Goal: Transaction & Acquisition: Purchase product/service

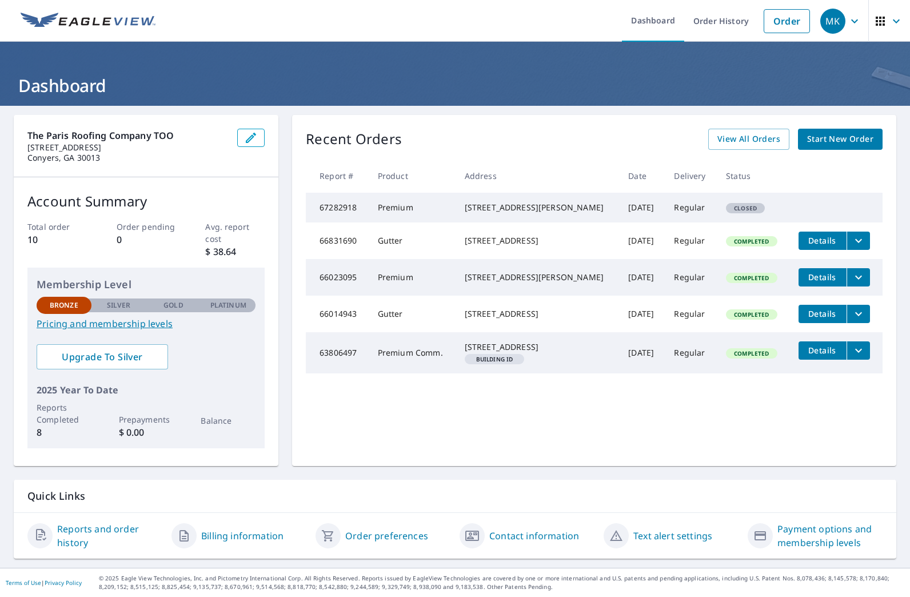
click at [835, 135] on span "Start New Order" at bounding box center [840, 139] width 66 height 14
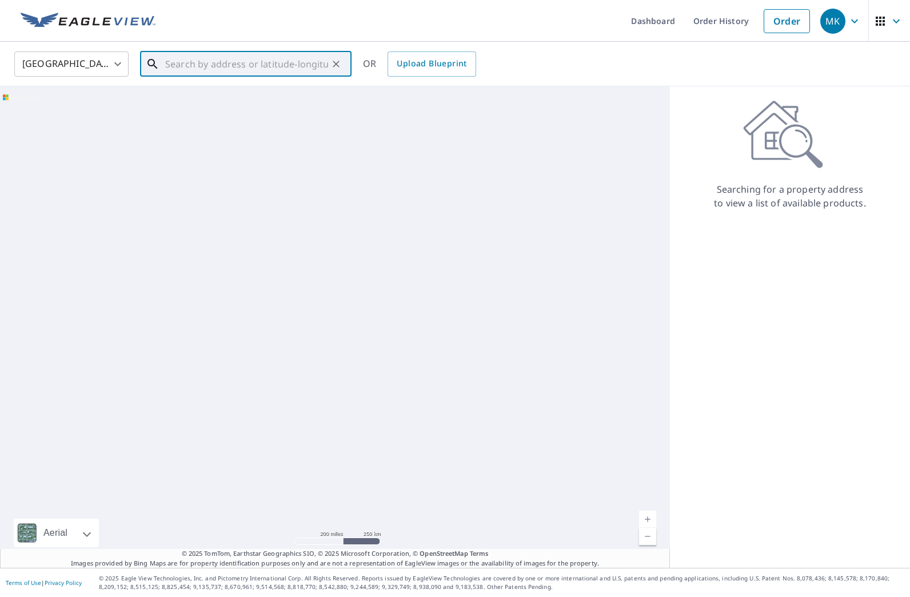
click at [246, 66] on input "text" at bounding box center [246, 64] width 163 height 32
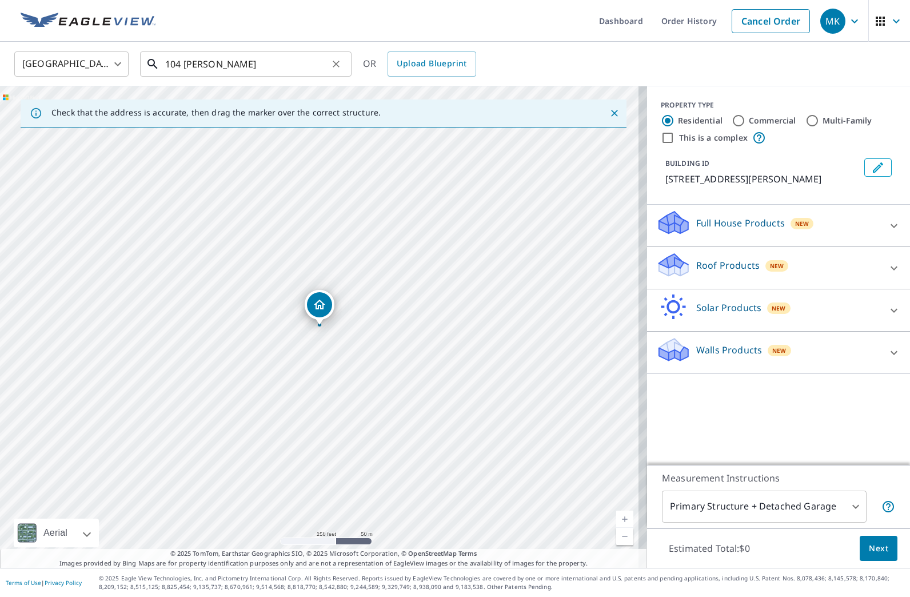
click at [234, 72] on input "104 [PERSON_NAME]" at bounding box center [246, 64] width 163 height 32
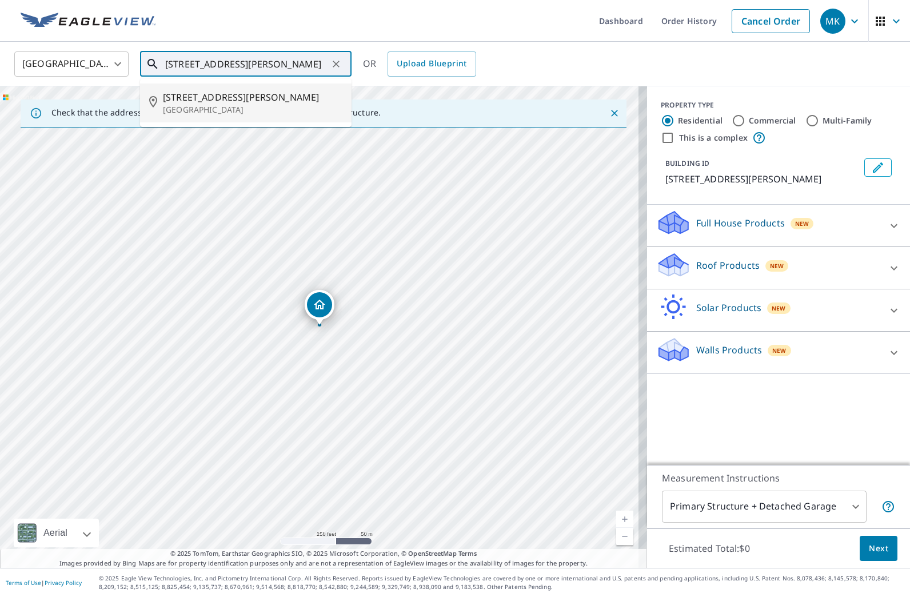
click at [201, 108] on p "[GEOGRAPHIC_DATA]" at bounding box center [252, 109] width 179 height 11
type input "[STREET_ADDRESS][PERSON_NAME]"
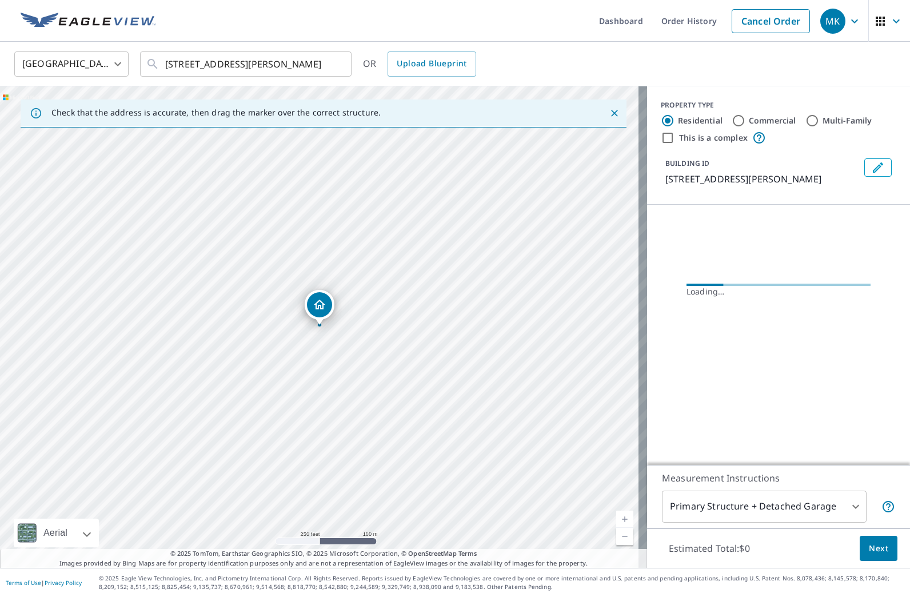
click at [731, 123] on input "Commercial" at bounding box center [738, 121] width 14 height 14
radio input "true"
type input "4"
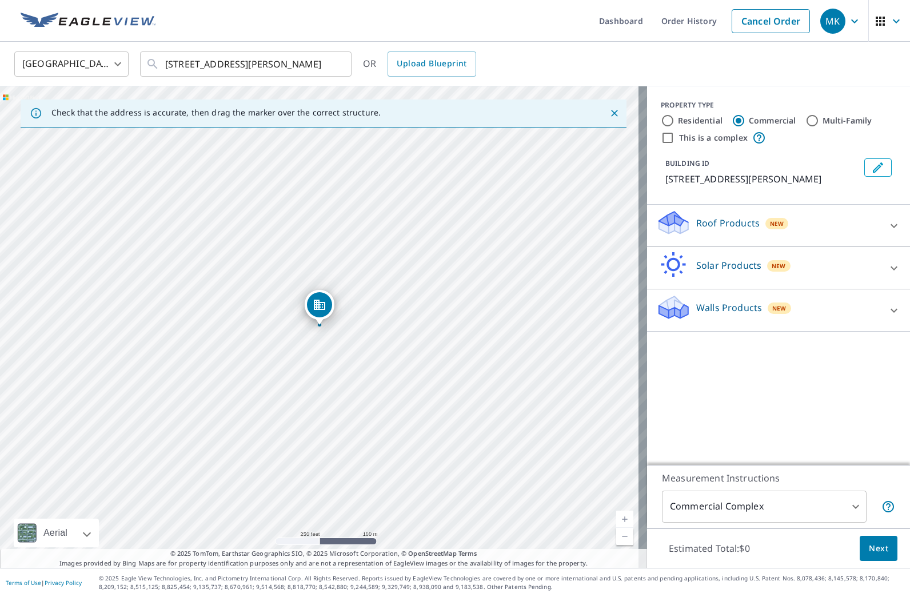
click at [699, 219] on p "Roof Products" at bounding box center [727, 223] width 63 height 14
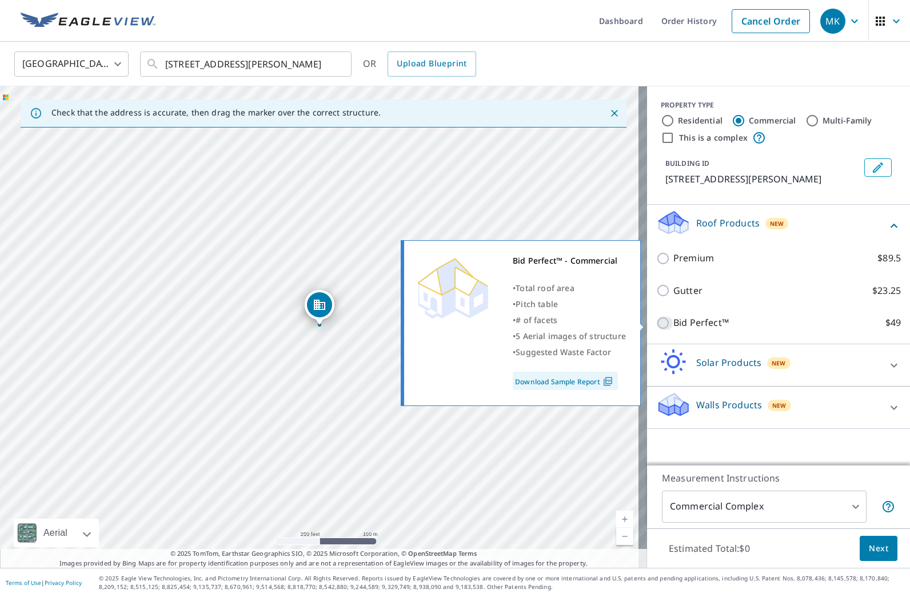
click at [657, 322] on input "Bid Perfect™ $49" at bounding box center [664, 323] width 17 height 14
checkbox input "true"
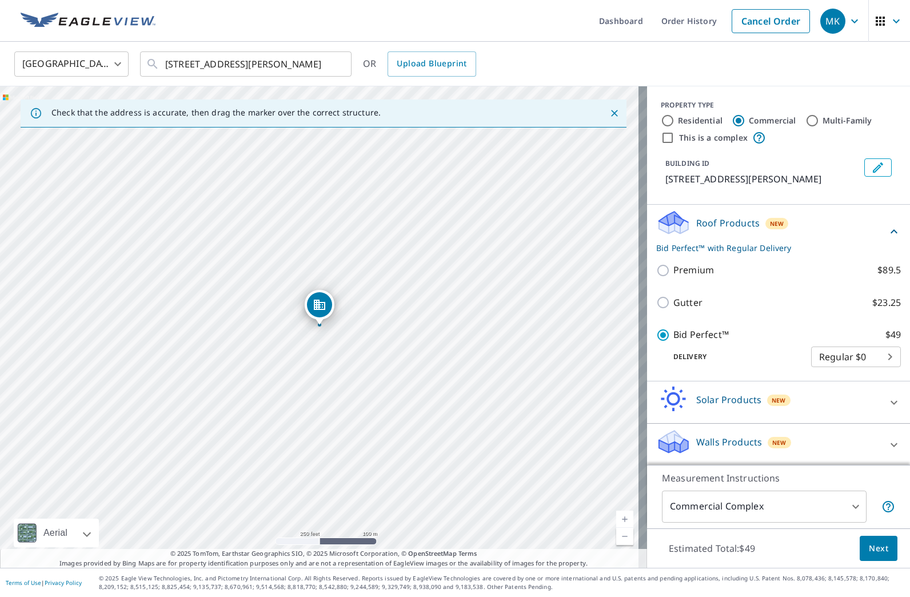
scroll to position [1, 0]
click at [869, 546] on span "Next" at bounding box center [878, 548] width 19 height 14
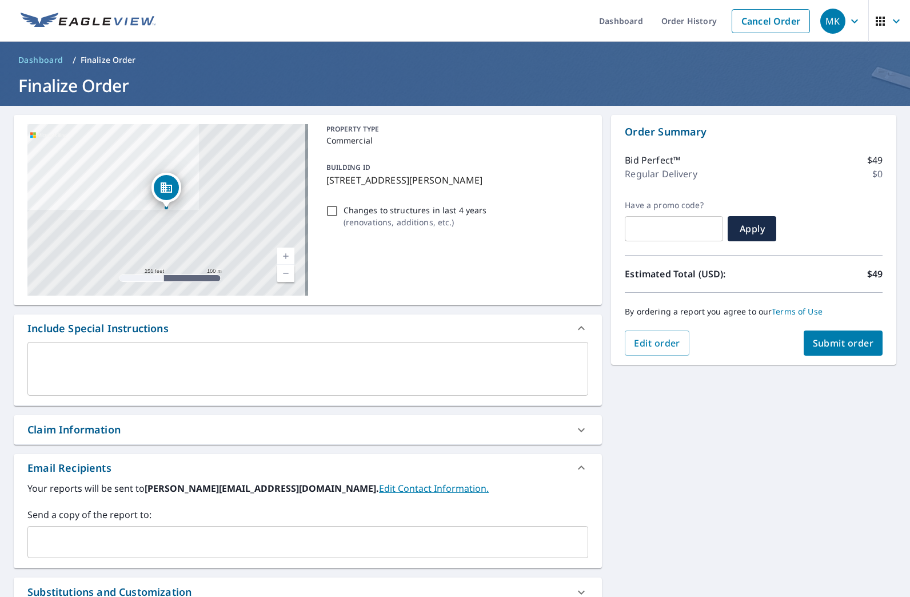
click at [110, 555] on div "​" at bounding box center [307, 542] width 561 height 32
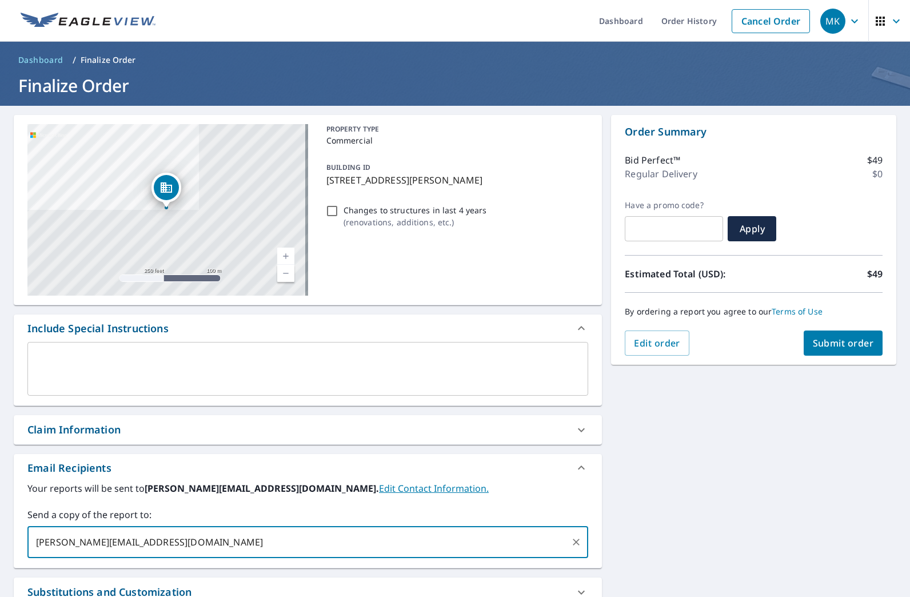
type input "[PERSON_NAME][EMAIL_ADDRESS][DOMAIN_NAME]"
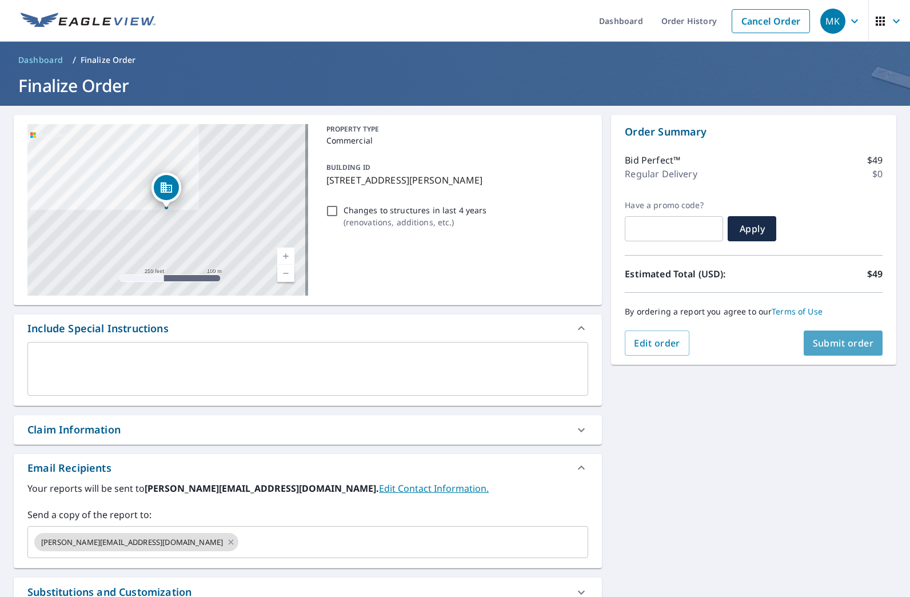
click at [825, 338] on span "Submit order" at bounding box center [843, 343] width 61 height 13
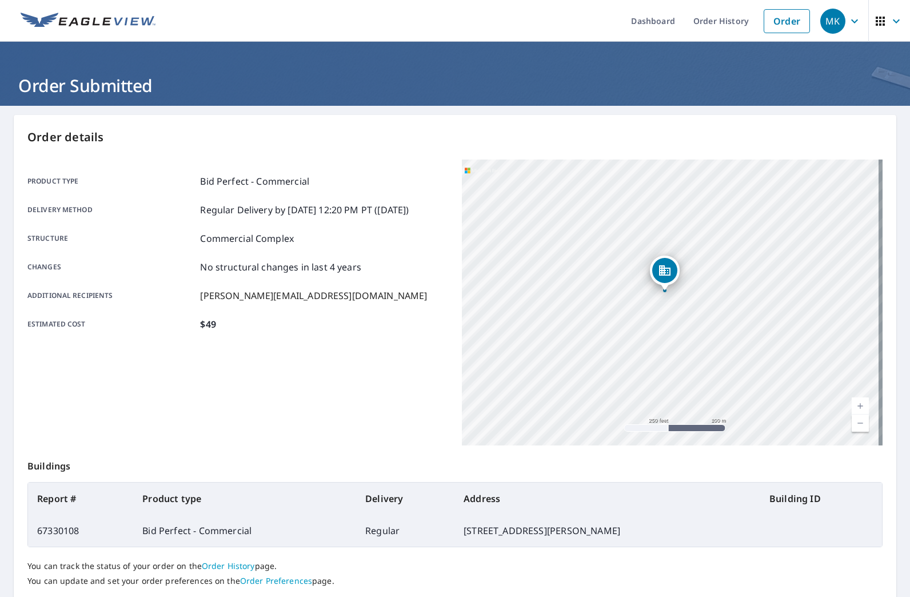
drag, startPoint x: 666, startPoint y: 279, endPoint x: 659, endPoint y: 269, distance: 12.1
click at [659, 269] on icon "Dropped pin, building 1, Commercial property, 104 Parker Dairy Rd Dublin, GA 31…" at bounding box center [664, 270] width 11 height 10
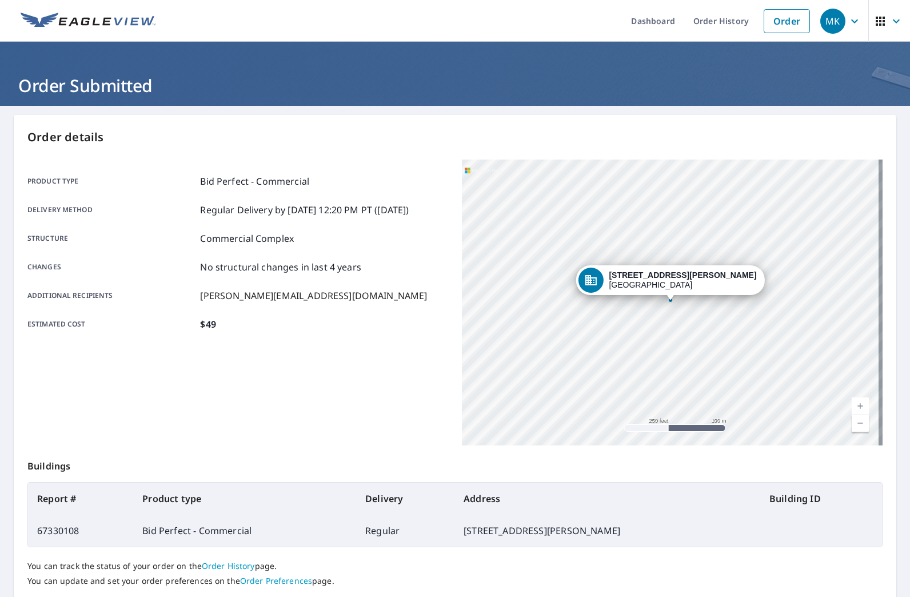
click at [663, 281] on div "[STREET_ADDRESS][PERSON_NAME]" at bounding box center [682, 279] width 147 height 19
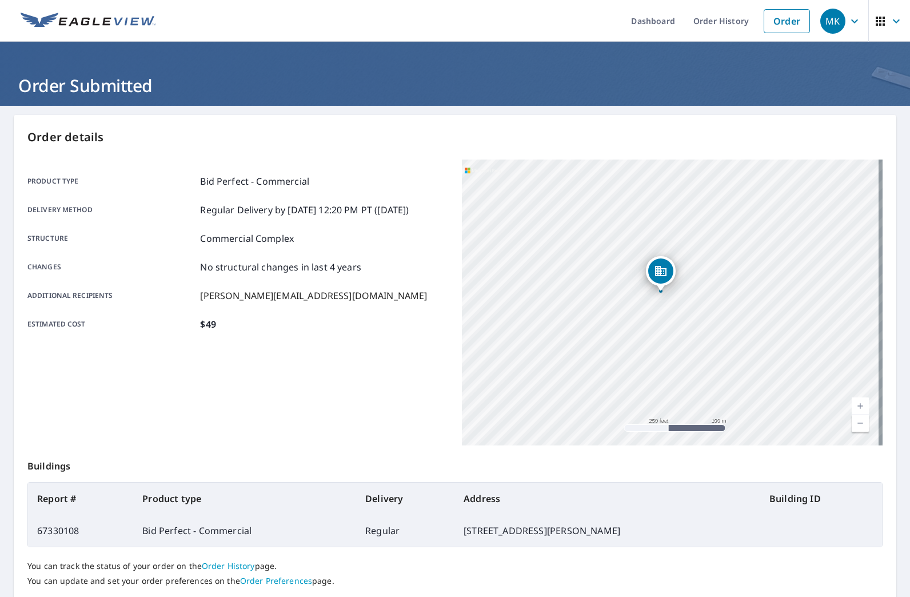
drag, startPoint x: 662, startPoint y: 292, endPoint x: 652, endPoint y: 283, distance: 13.3
click at [652, 283] on div "[STREET_ADDRESS][PERSON_NAME]" at bounding box center [661, 271] width 30 height 30
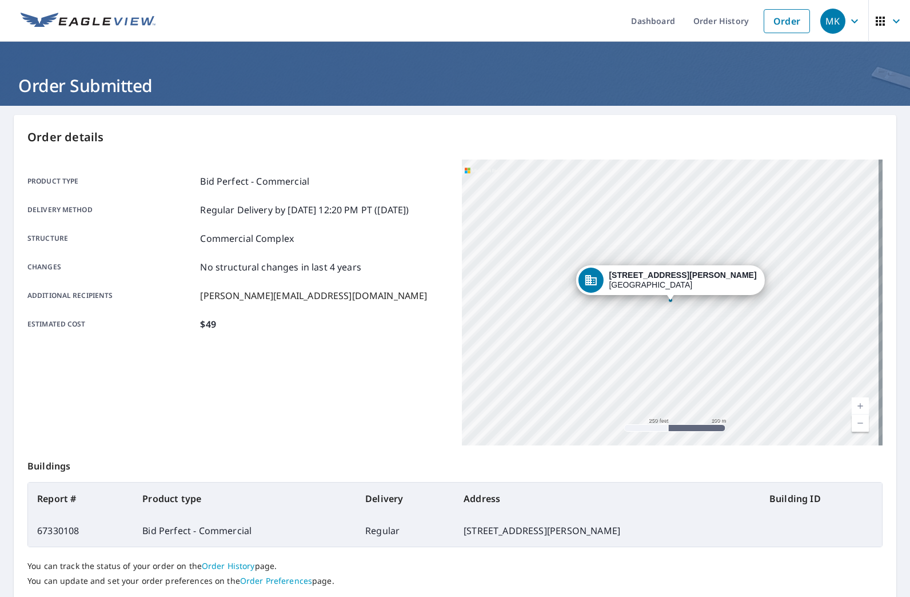
click at [662, 287] on div "[STREET_ADDRESS][PERSON_NAME]" at bounding box center [682, 279] width 147 height 19
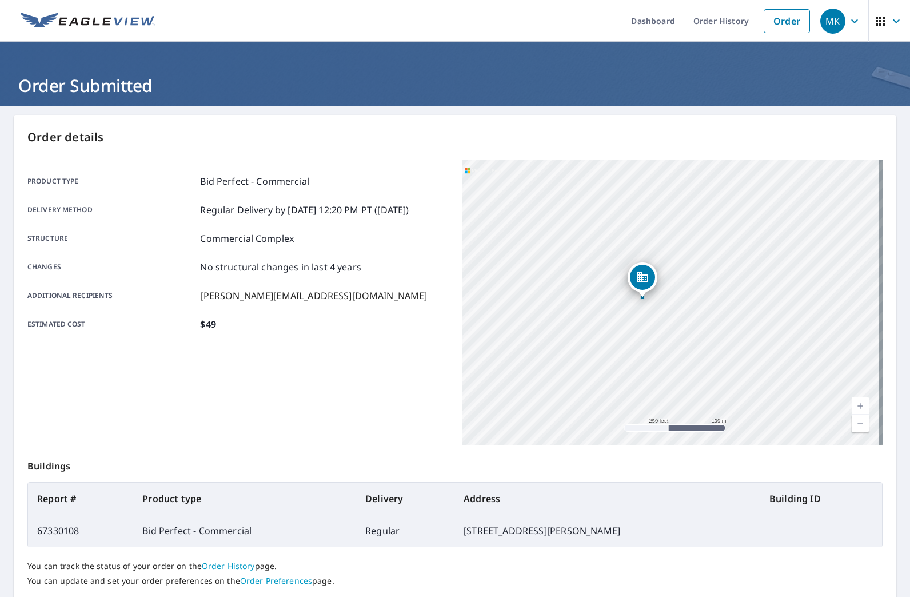
drag, startPoint x: 661, startPoint y: 277, endPoint x: 643, endPoint y: 273, distance: 18.2
click at [639, 272] on icon "Dropped pin, building 1, Commercial property, 104 Parker Dairy Rd Dublin, GA 31…" at bounding box center [642, 277] width 14 height 14
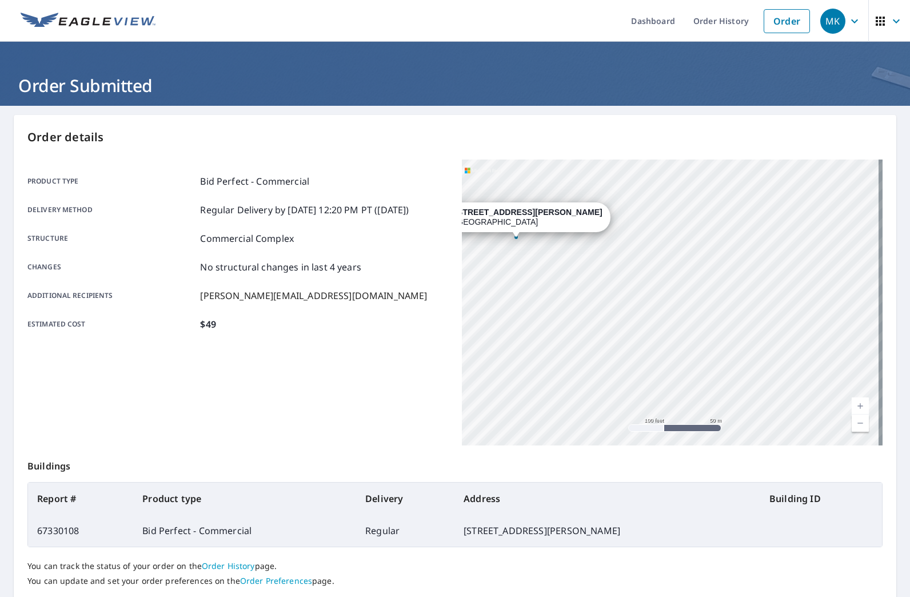
click at [506, 238] on div "[STREET_ADDRESS][PERSON_NAME]" at bounding box center [672, 302] width 421 height 286
click at [506, 231] on div "[STREET_ADDRESS][PERSON_NAME]" at bounding box center [515, 217] width 189 height 30
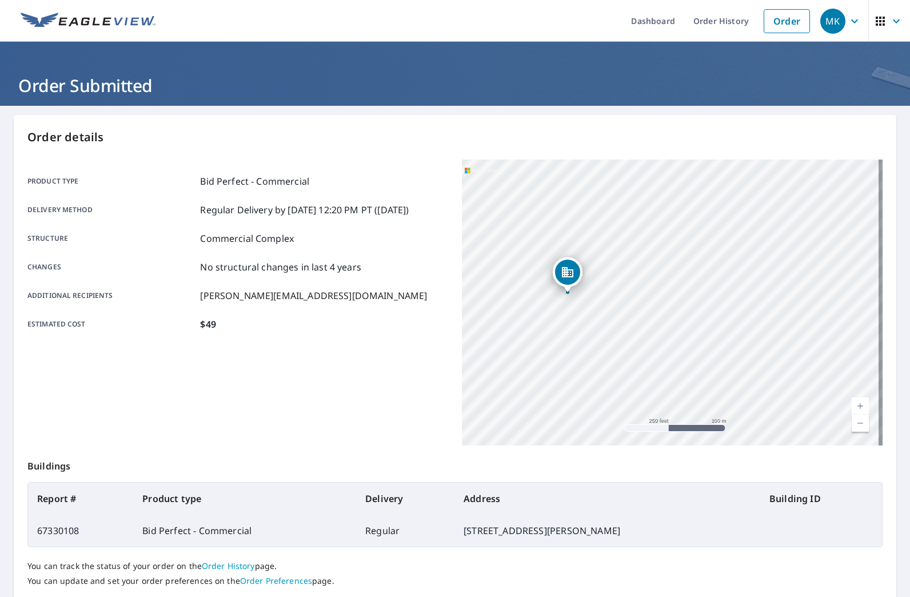
click at [847, 19] on icon "button" at bounding box center [854, 21] width 14 height 14
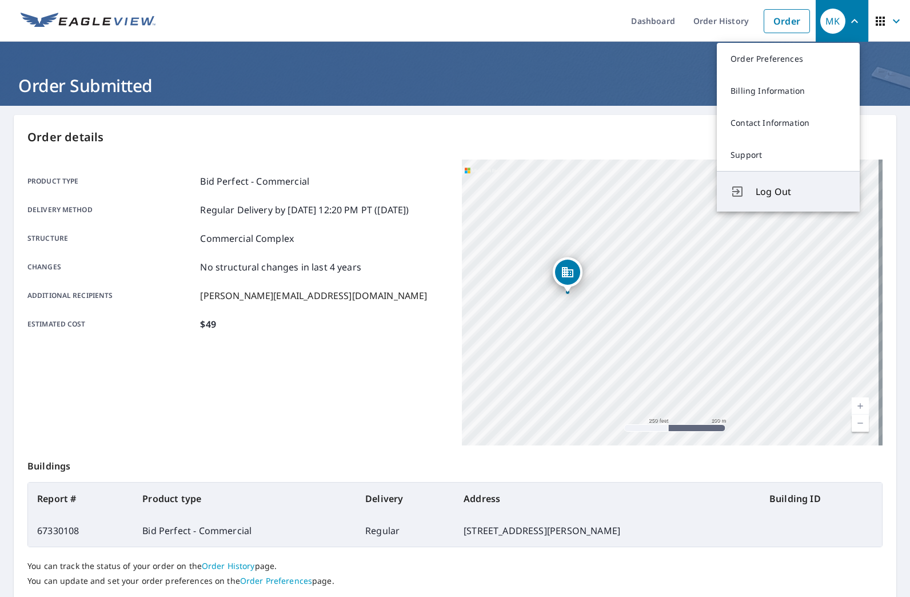
click at [762, 196] on span "Log Out" at bounding box center [800, 192] width 90 height 14
